Goal: Information Seeking & Learning: Learn about a topic

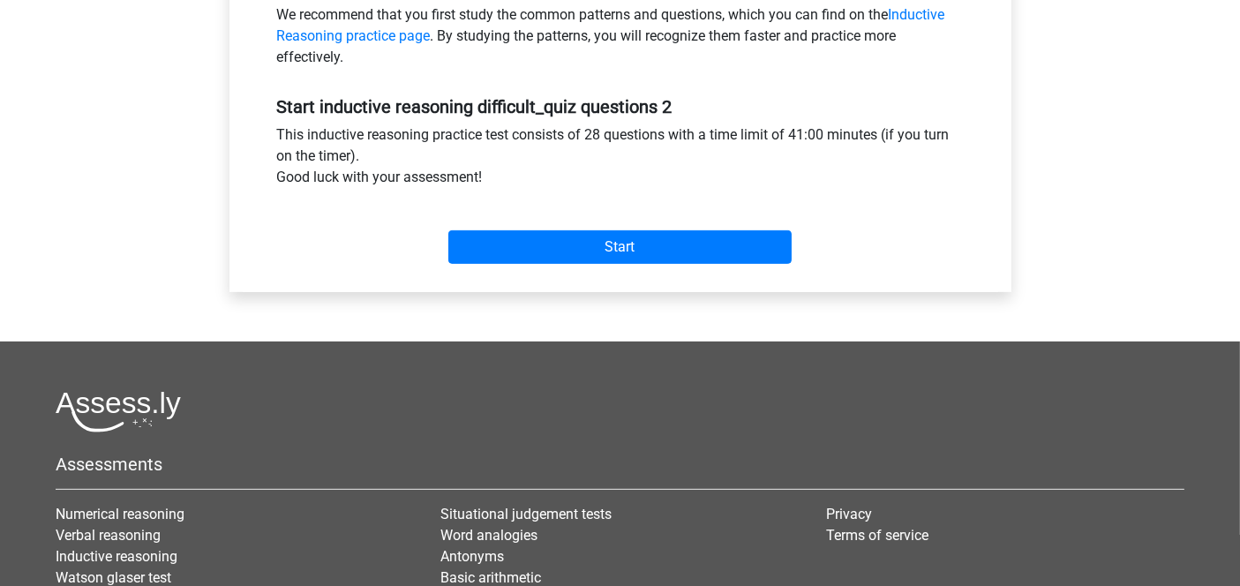
scroll to position [588, 0]
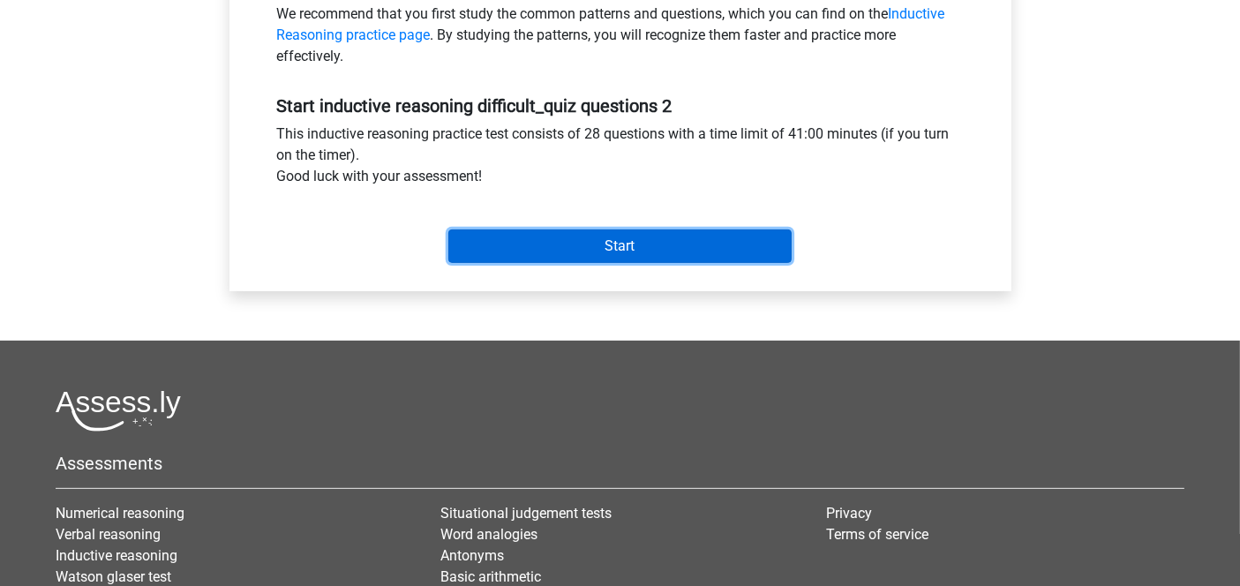
click at [618, 243] on input "Start" at bounding box center [619, 246] width 343 height 34
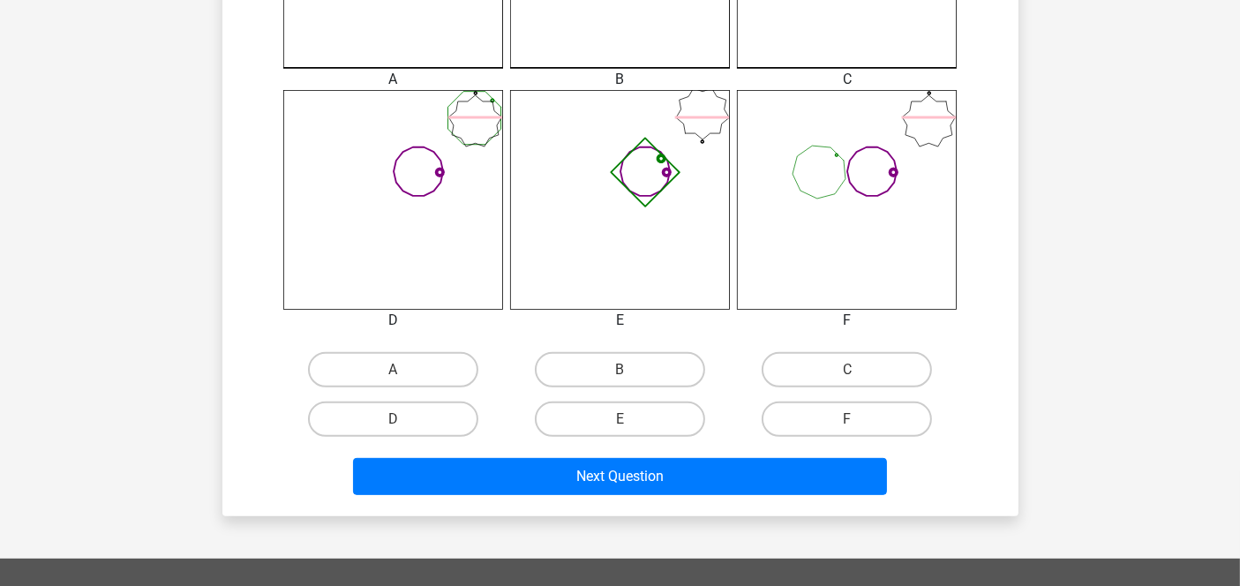
scroll to position [666, 0]
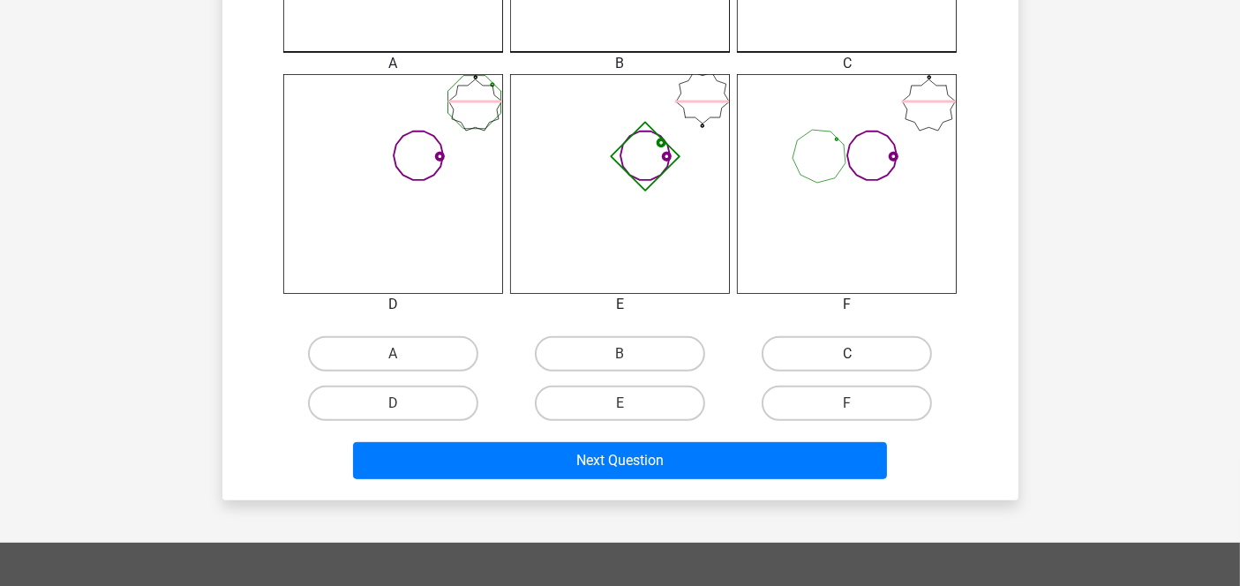
click at [843, 345] on label "C" at bounding box center [846, 353] width 170 height 35
click at [847, 354] on input "C" at bounding box center [852, 359] width 11 height 11
radio input "true"
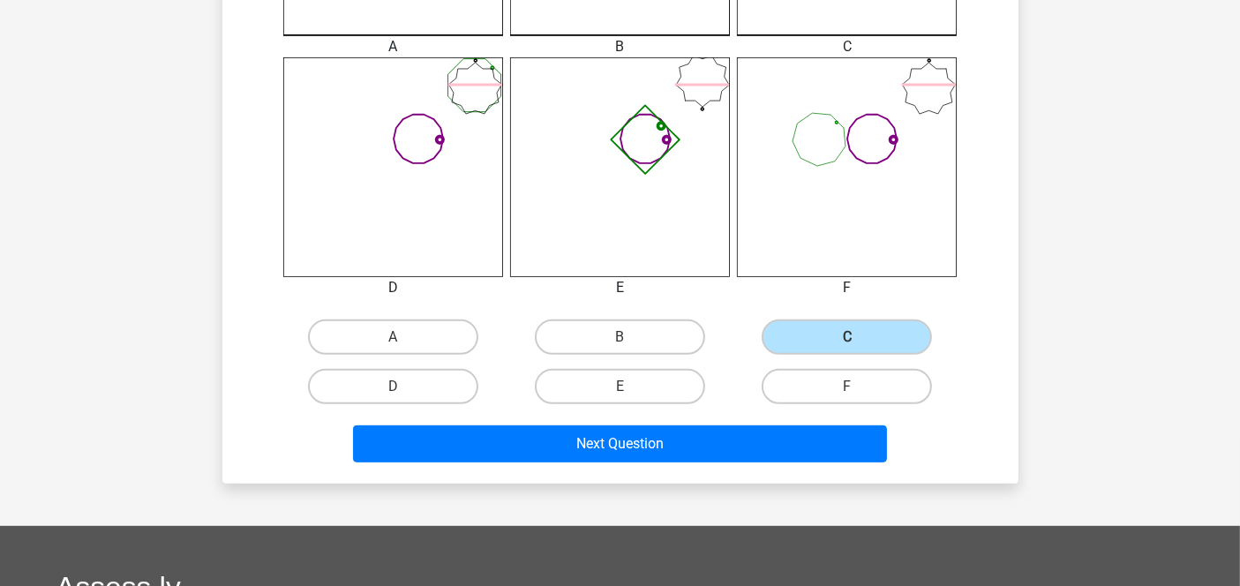
scroll to position [703, 0]
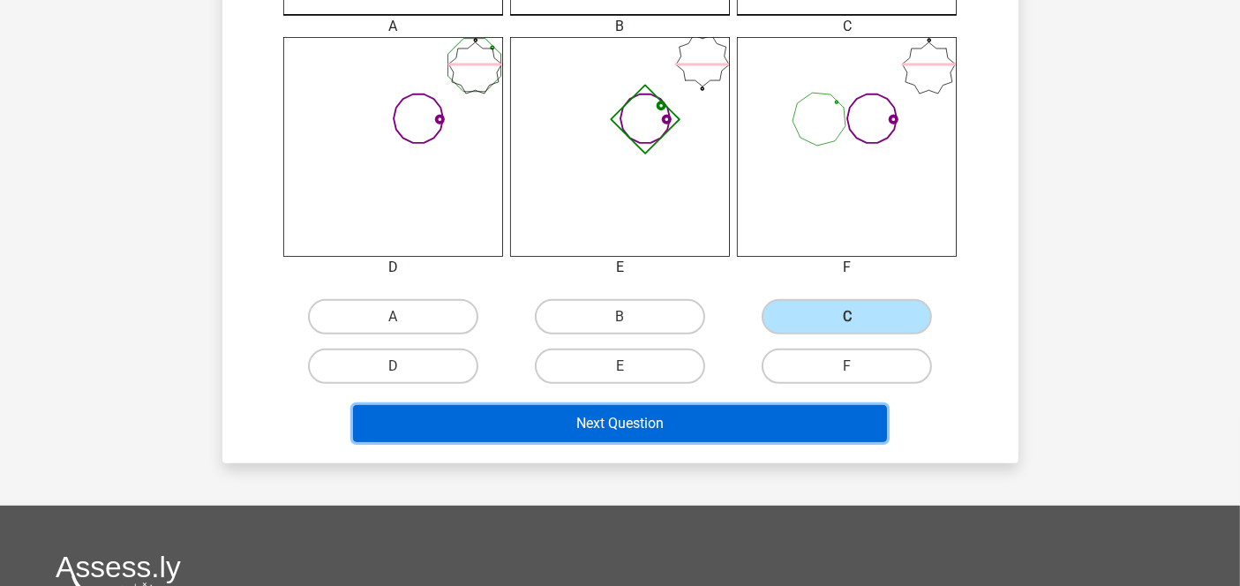
click at [739, 411] on button "Next Question" at bounding box center [620, 423] width 534 height 37
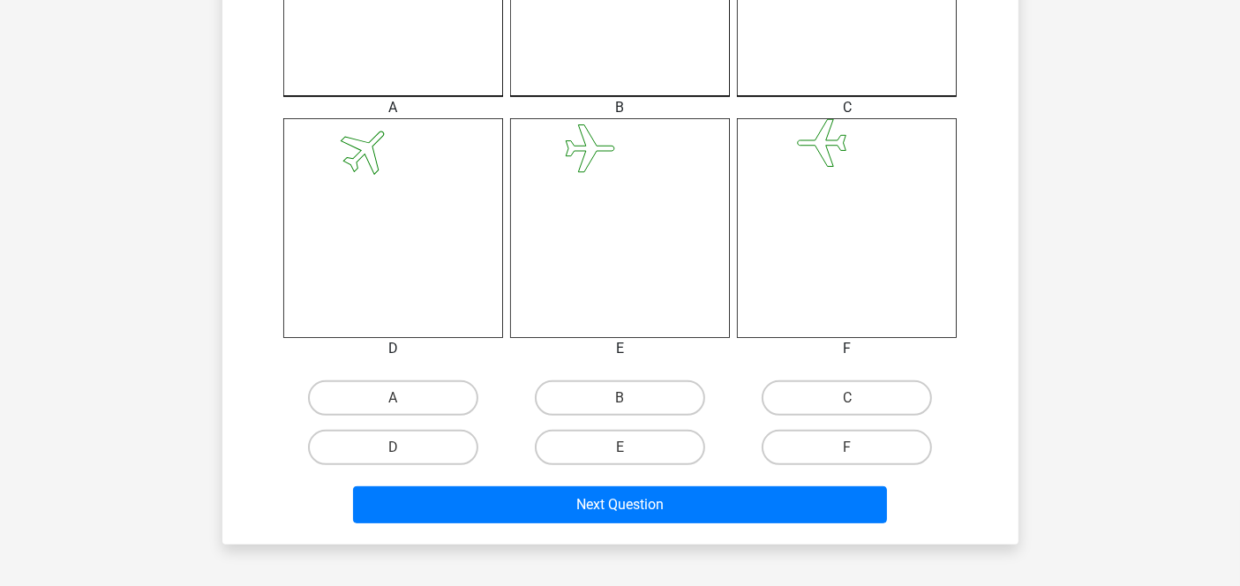
scroll to position [630, 0]
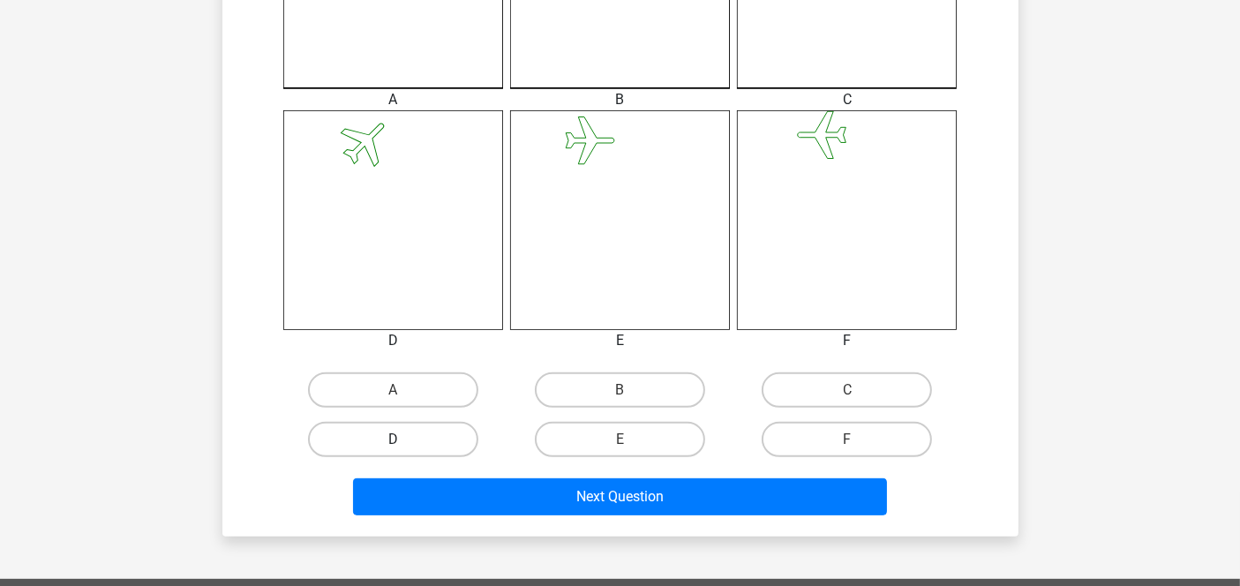
click at [408, 430] on label "D" at bounding box center [393, 439] width 170 height 35
click at [404, 439] on input "D" at bounding box center [398, 444] width 11 height 11
radio input "true"
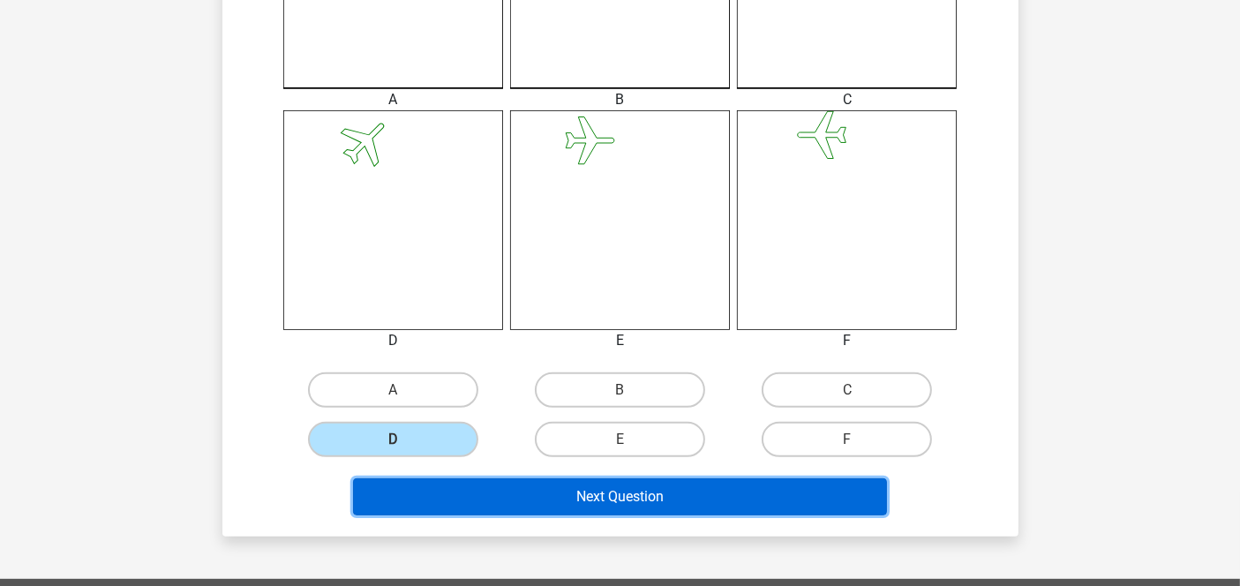
click at [648, 488] on button "Next Question" at bounding box center [620, 496] width 534 height 37
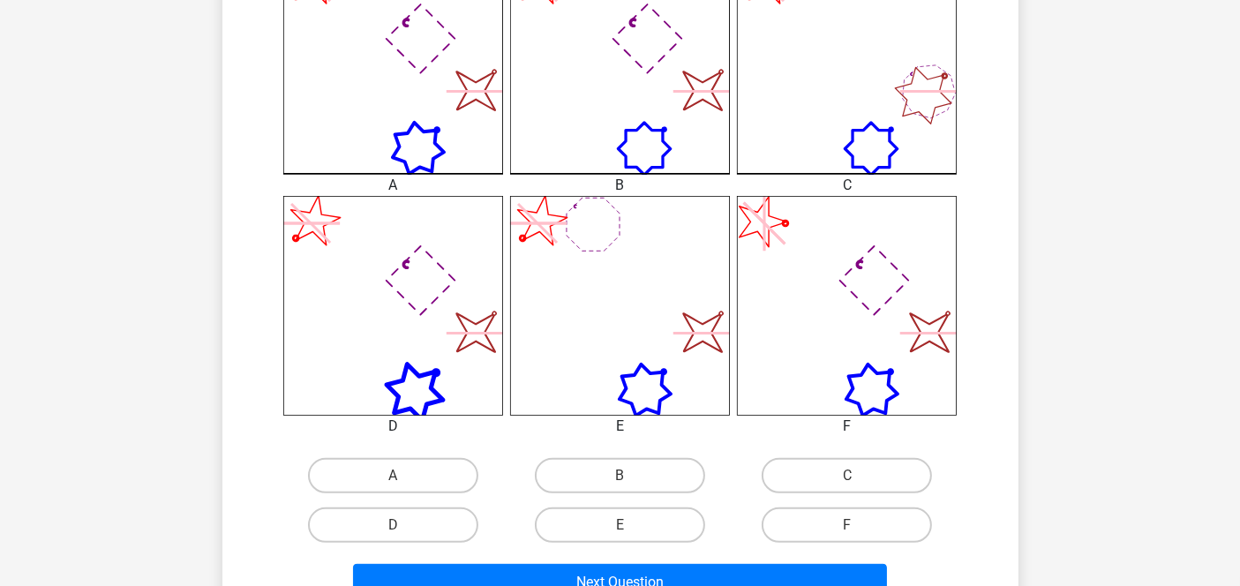
scroll to position [557, 0]
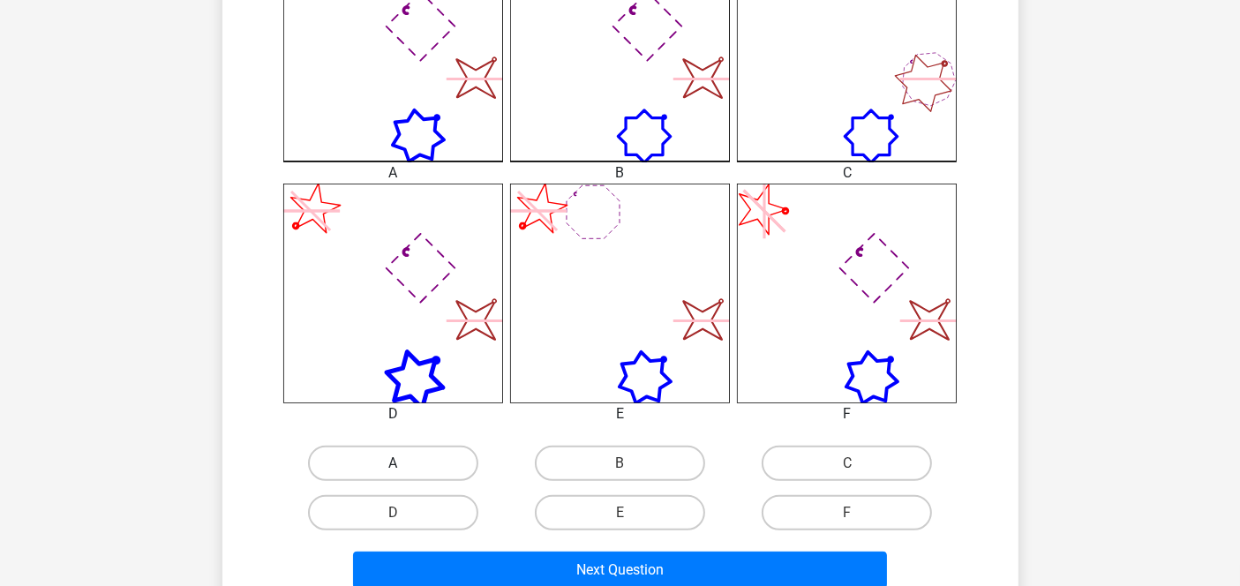
click at [403, 453] on label "A" at bounding box center [393, 463] width 170 height 35
click at [403, 463] on input "A" at bounding box center [398, 468] width 11 height 11
radio input "true"
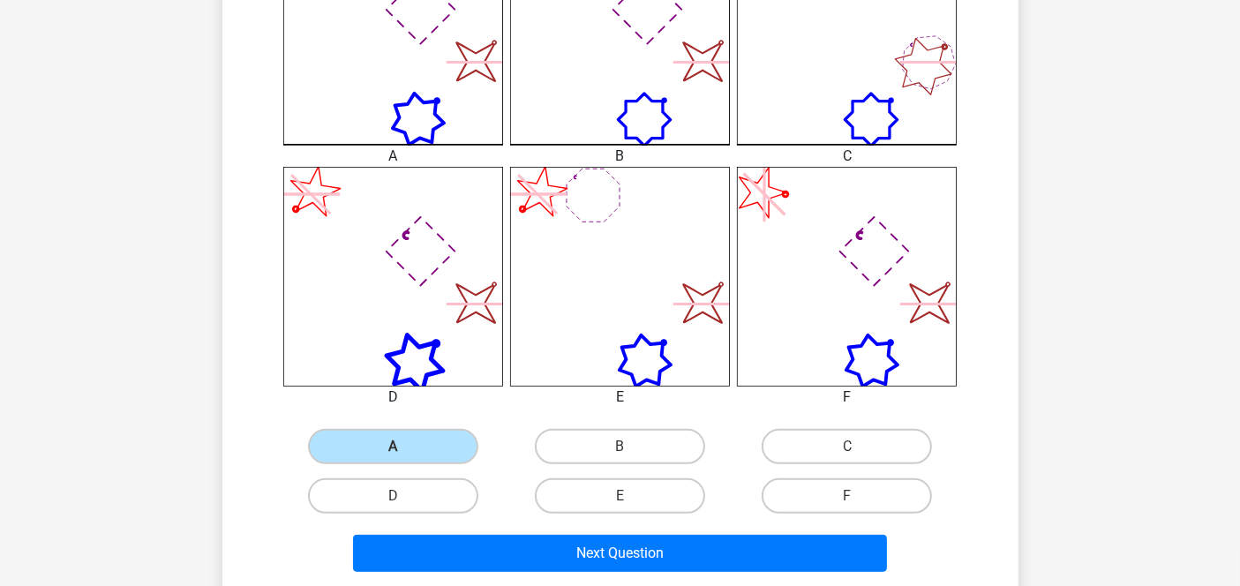
scroll to position [625, 0]
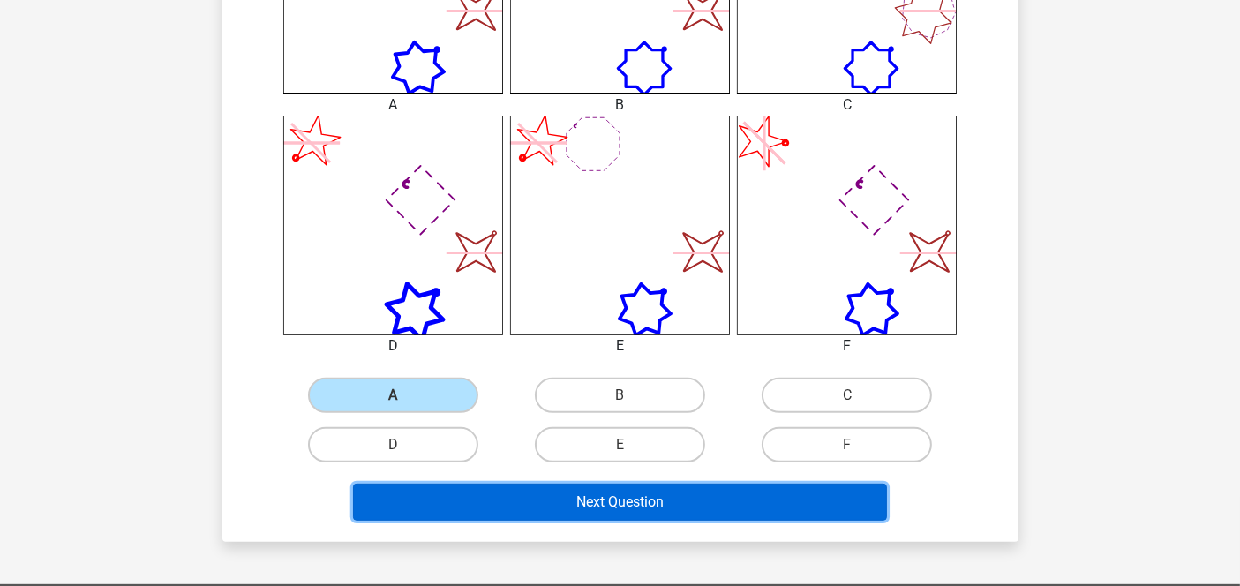
click at [655, 490] on button "Next Question" at bounding box center [620, 501] width 534 height 37
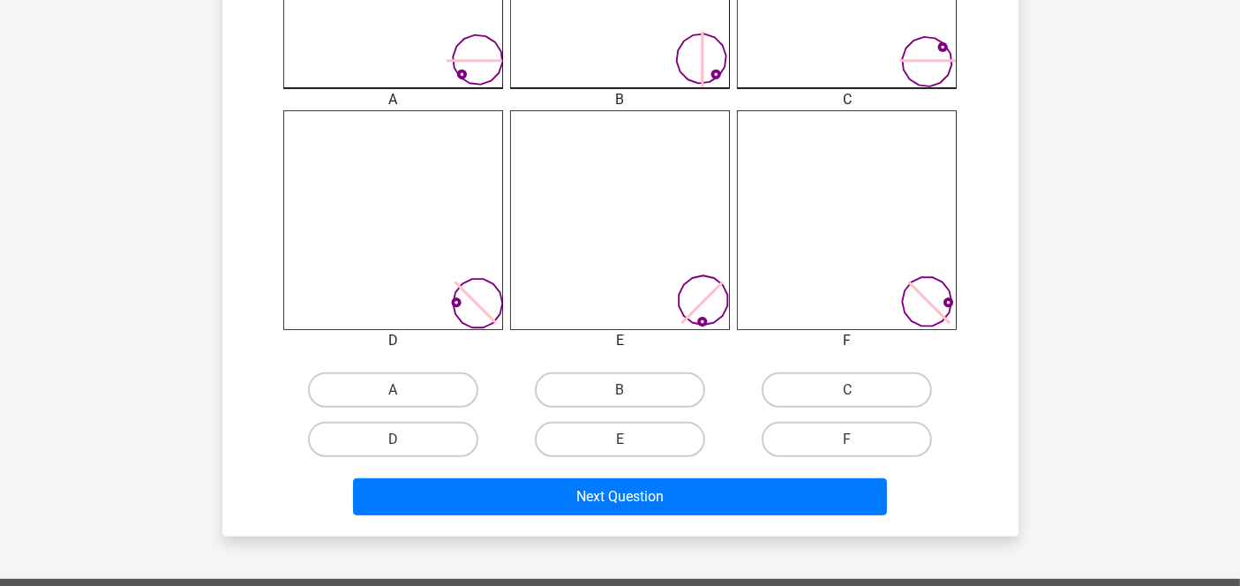
scroll to position [644, 0]
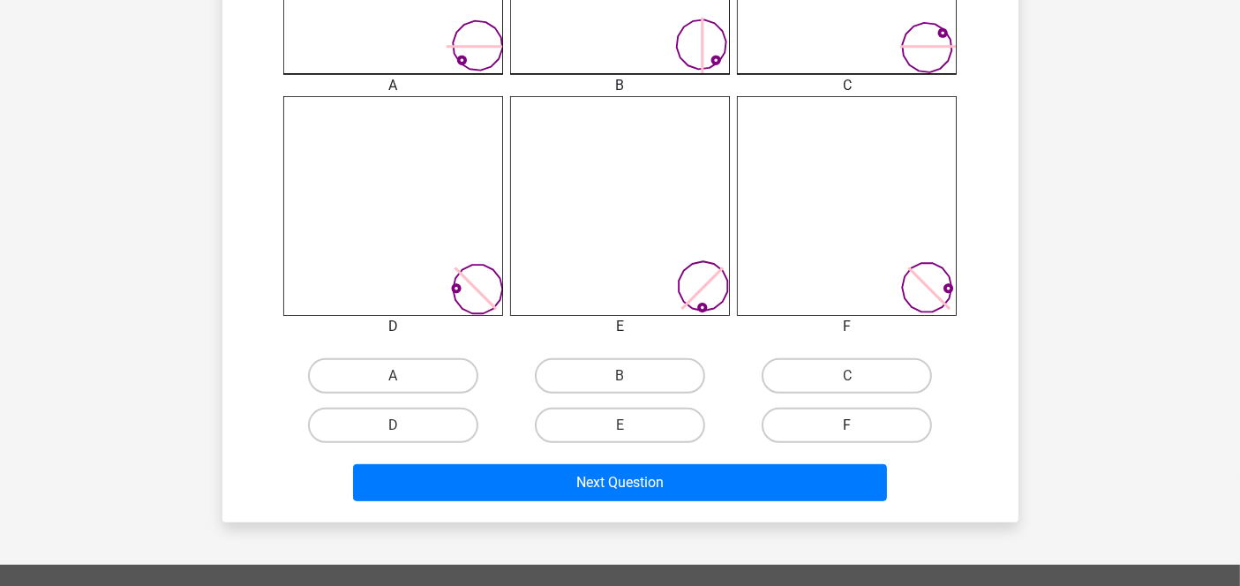
click at [851, 423] on label "F" at bounding box center [846, 425] width 170 height 35
click at [851, 425] on input "F" at bounding box center [852, 430] width 11 height 11
radio input "true"
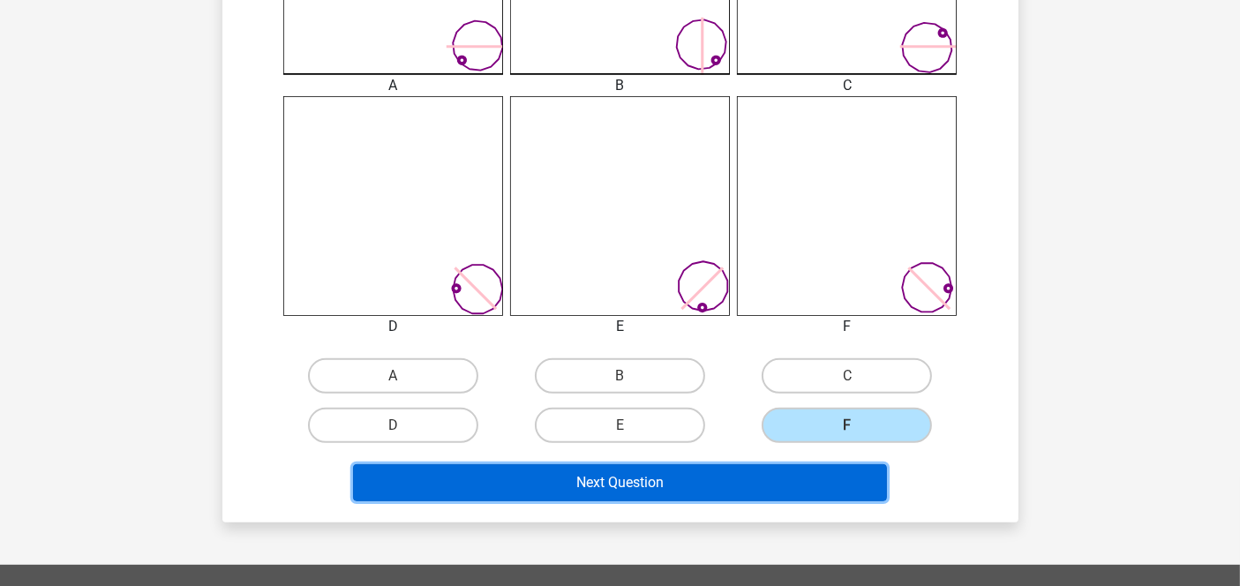
click at [702, 472] on button "Next Question" at bounding box center [620, 482] width 534 height 37
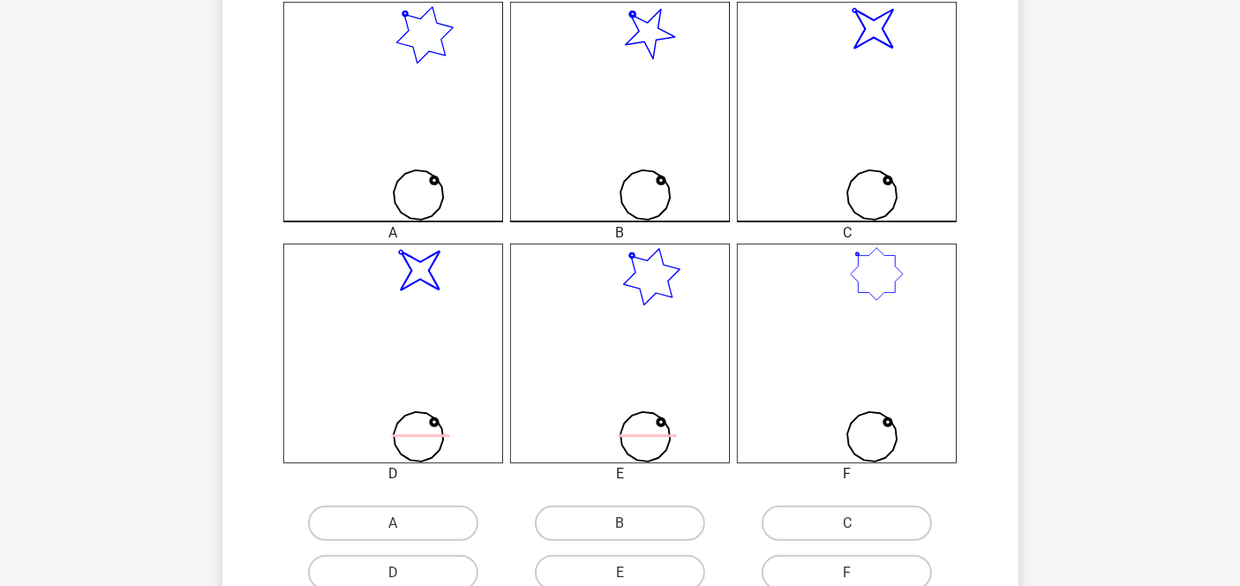
scroll to position [509, 0]
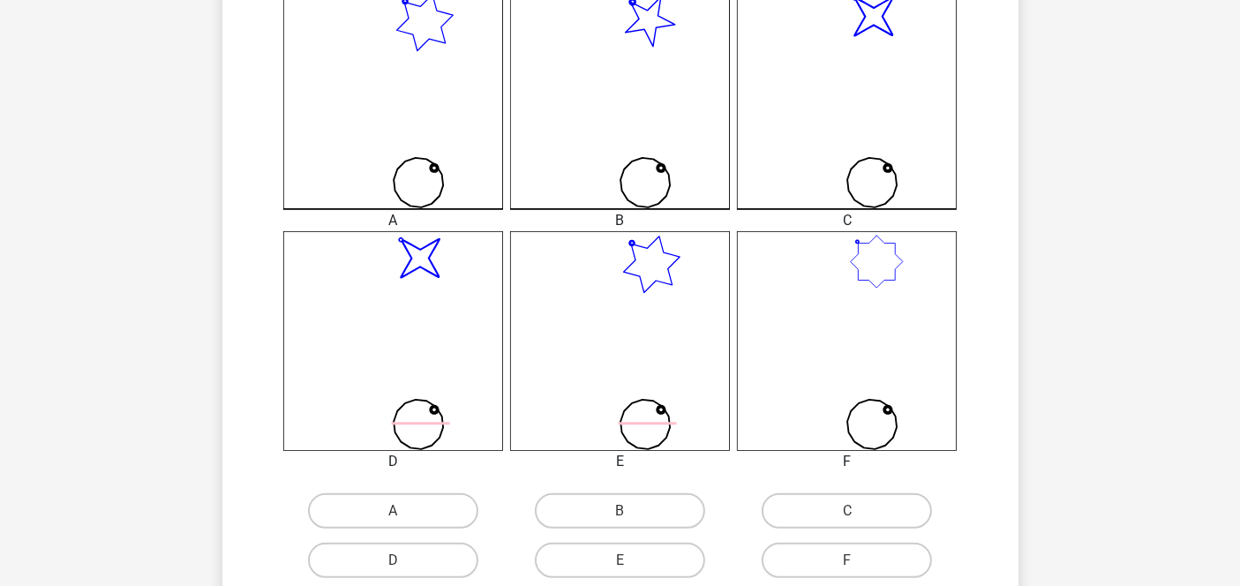
click at [847, 177] on icon at bounding box center [872, 183] width 70 height 70
click at [843, 493] on label "C" at bounding box center [846, 510] width 170 height 35
click at [847, 511] on input "C" at bounding box center [852, 516] width 11 height 11
radio input "true"
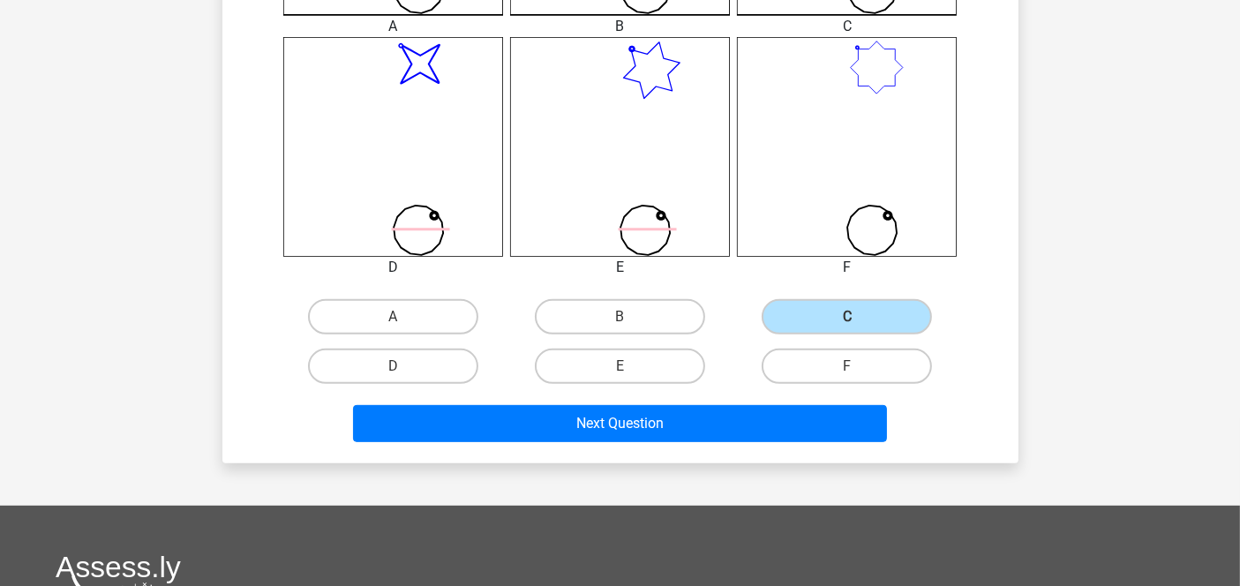
scroll to position [730, 0]
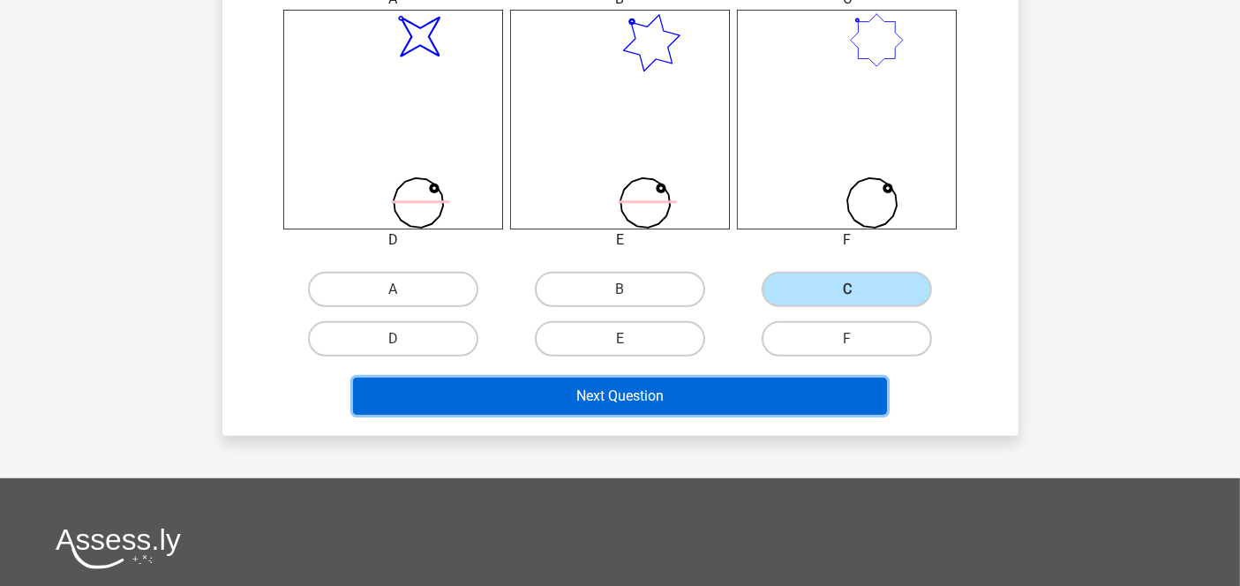
click at [763, 390] on button "Next Question" at bounding box center [620, 396] width 534 height 37
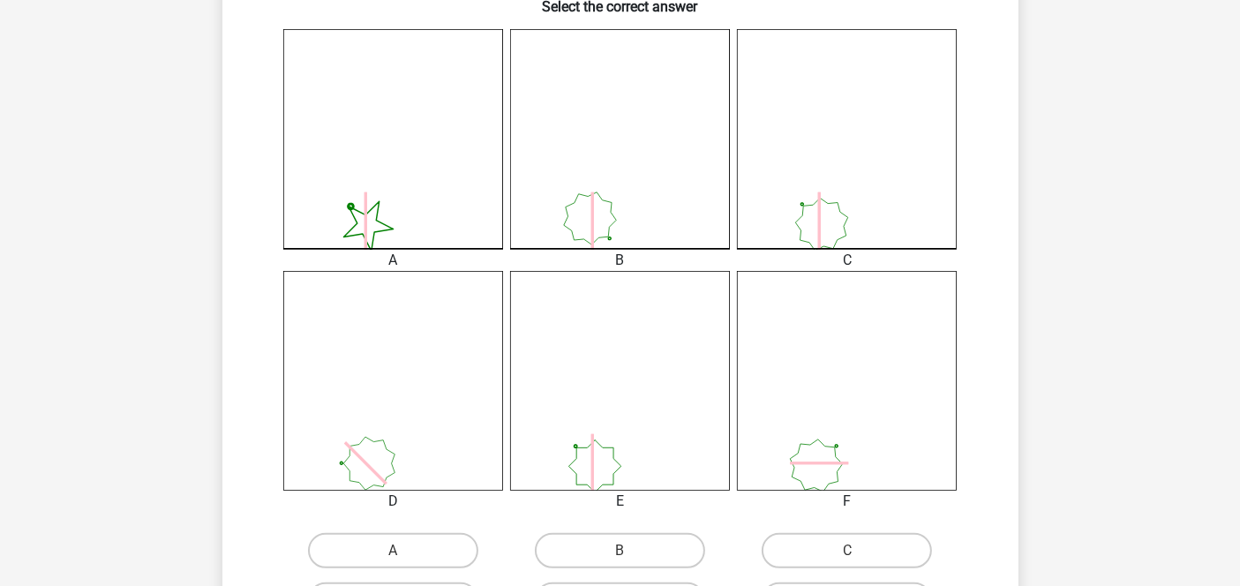
scroll to position [481, 0]
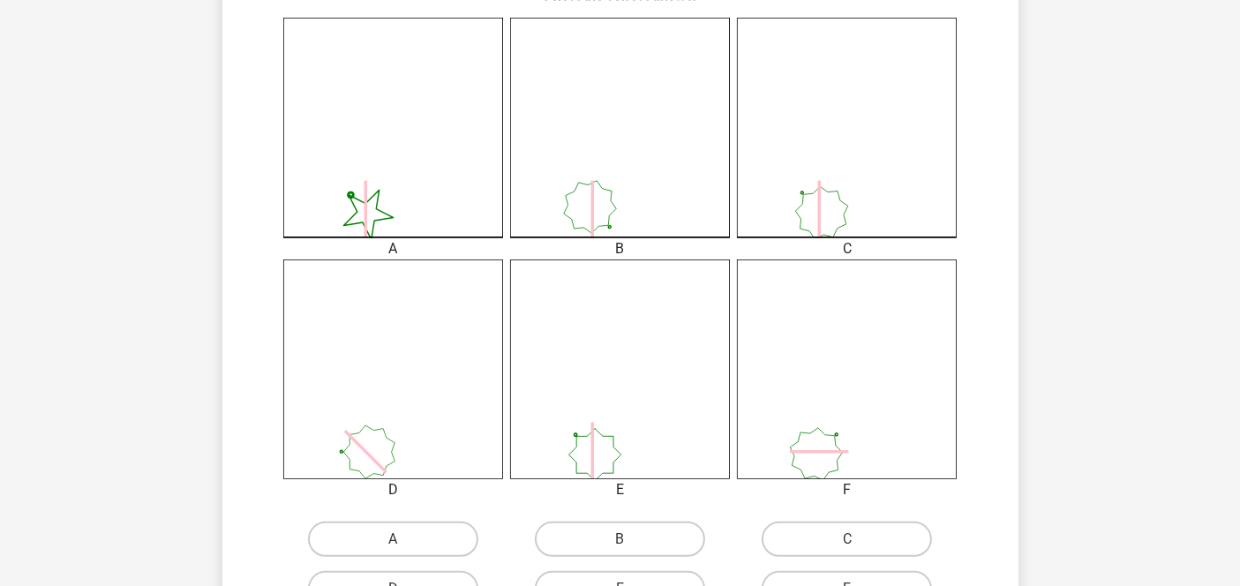
drag, startPoint x: 1237, startPoint y: 310, endPoint x: 1237, endPoint y: 268, distance: 41.5
click at [1237, 268] on div "Go premium [GEOGRAPHIC_DATA] [EMAIL_ADDRESS][DOMAIN_NAME]" at bounding box center [620, 356] width 1240 height 1674
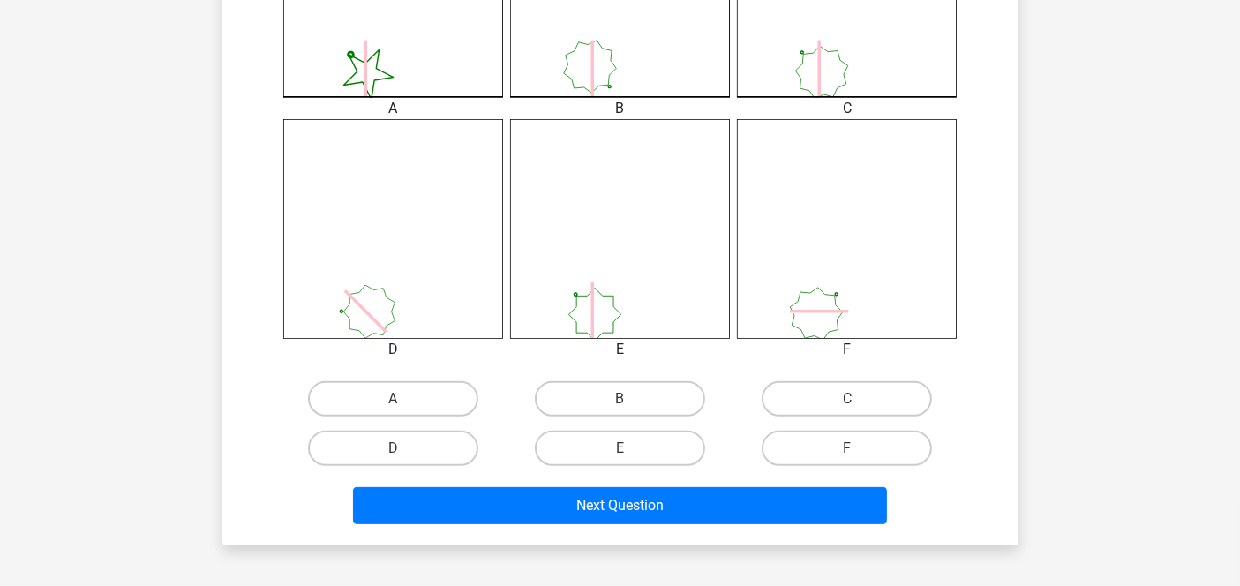
scroll to position [623, 0]
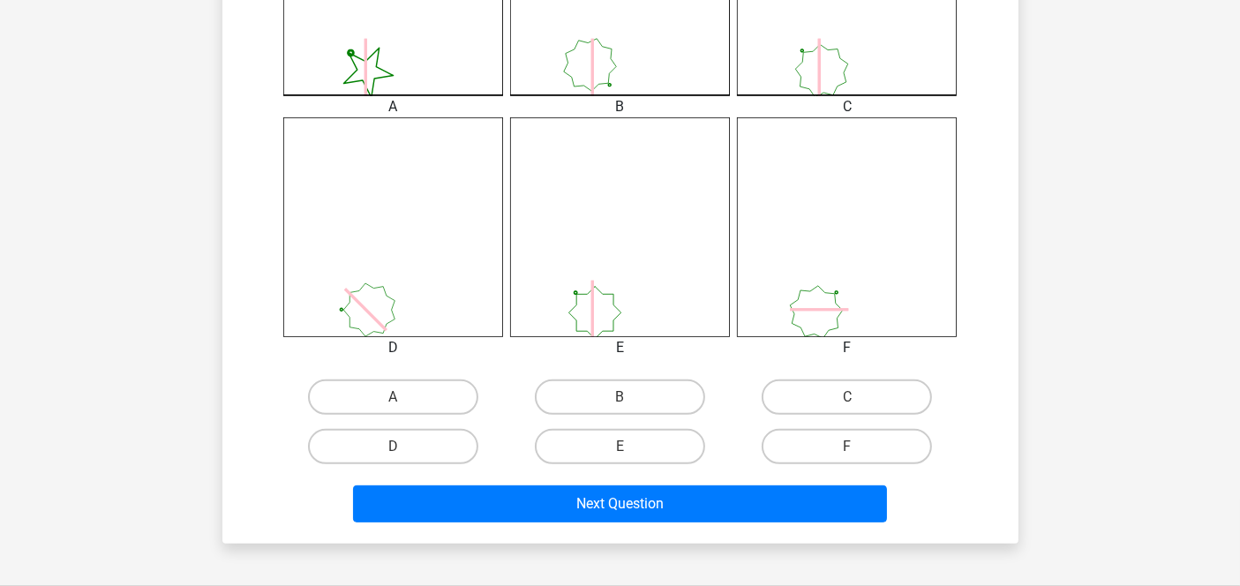
click at [644, 424] on div "E" at bounding box center [619, 446] width 227 height 49
click at [638, 438] on label "E" at bounding box center [620, 446] width 170 height 35
click at [631, 446] on input "E" at bounding box center [624, 451] width 11 height 11
radio input "true"
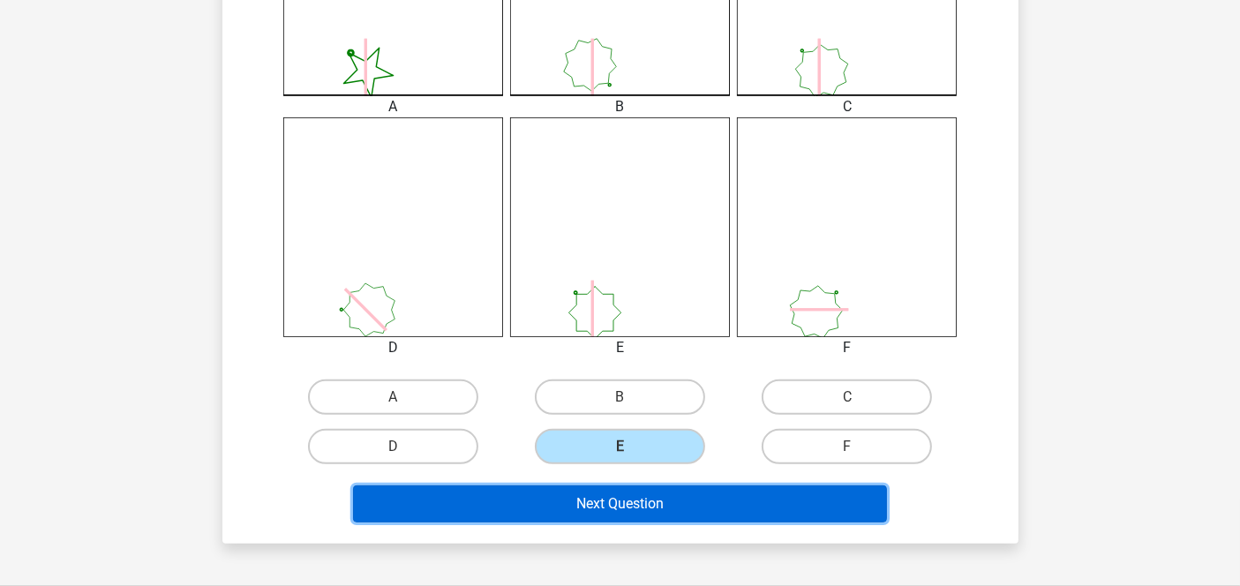
click at [663, 492] on button "Next Question" at bounding box center [620, 503] width 534 height 37
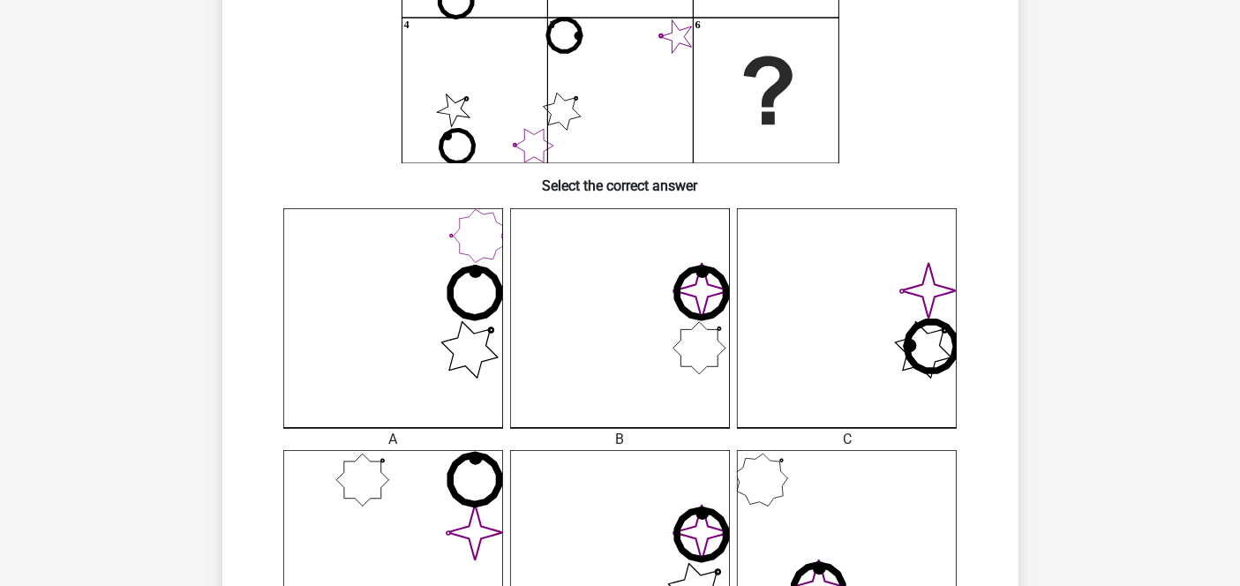
scroll to position [0, 0]
